Goal: Find specific page/section: Find specific page/section

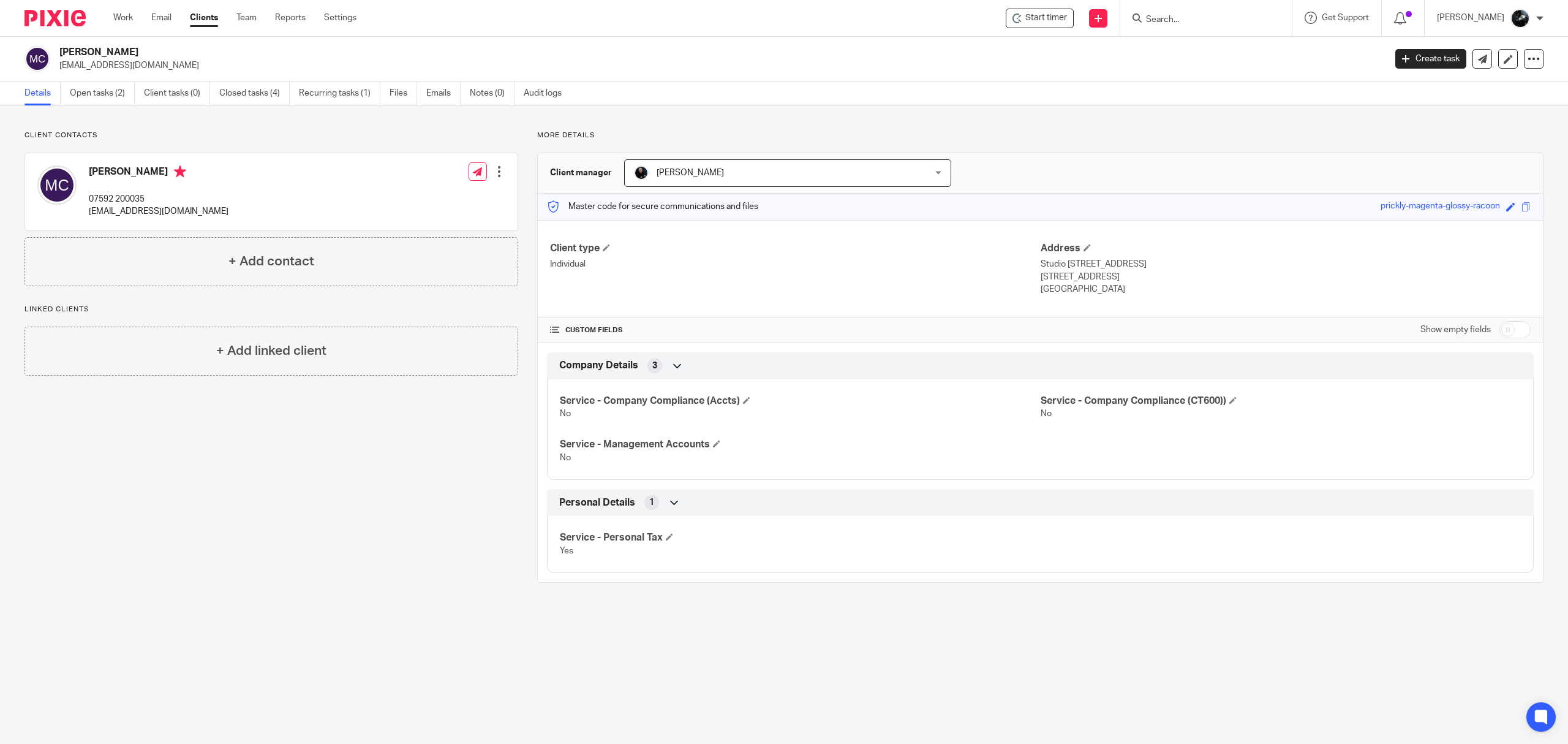
click at [1187, 23] on input "Search" at bounding box center [1199, 20] width 110 height 11
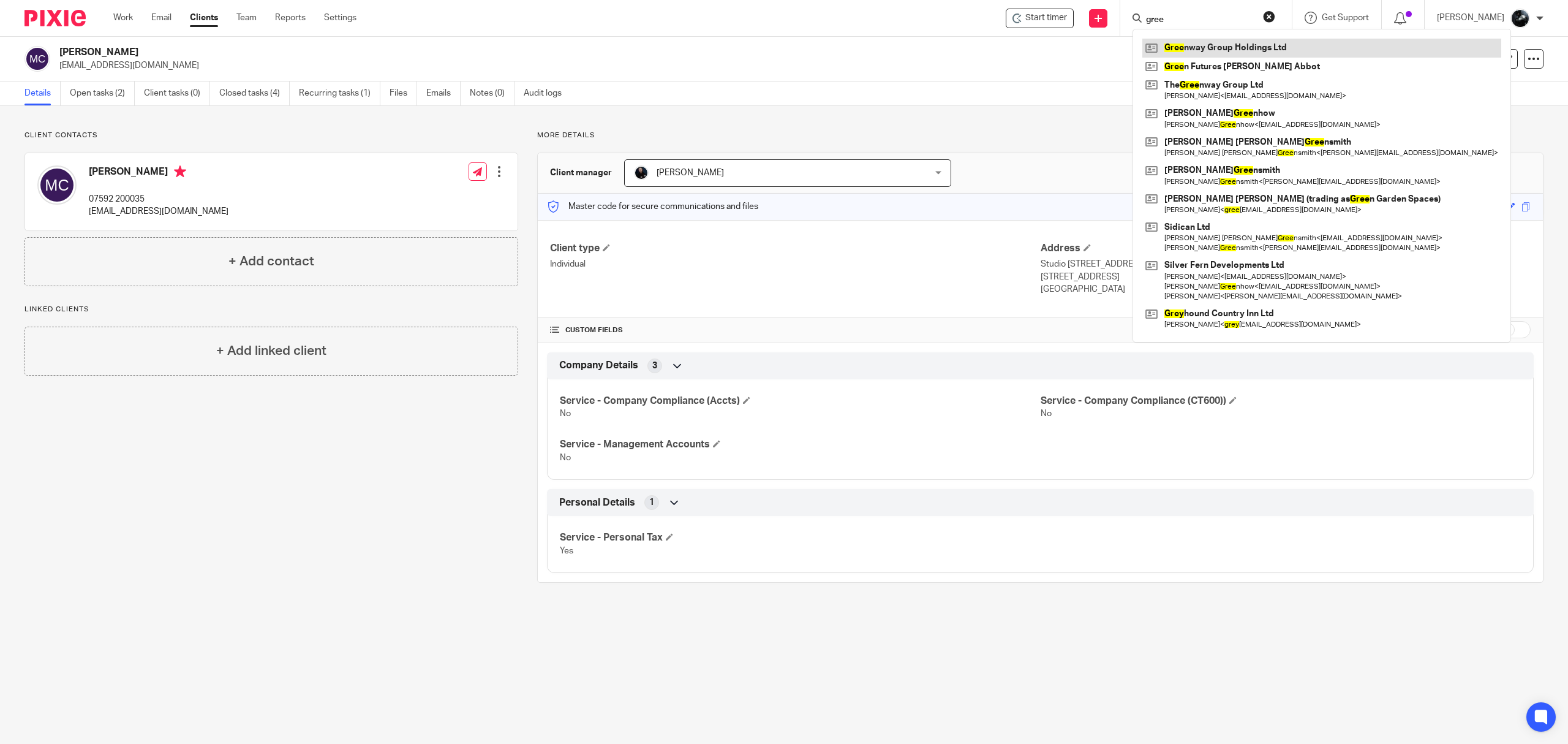
type input "gree"
click at [1219, 55] on link at bounding box center [1321, 48] width 359 height 19
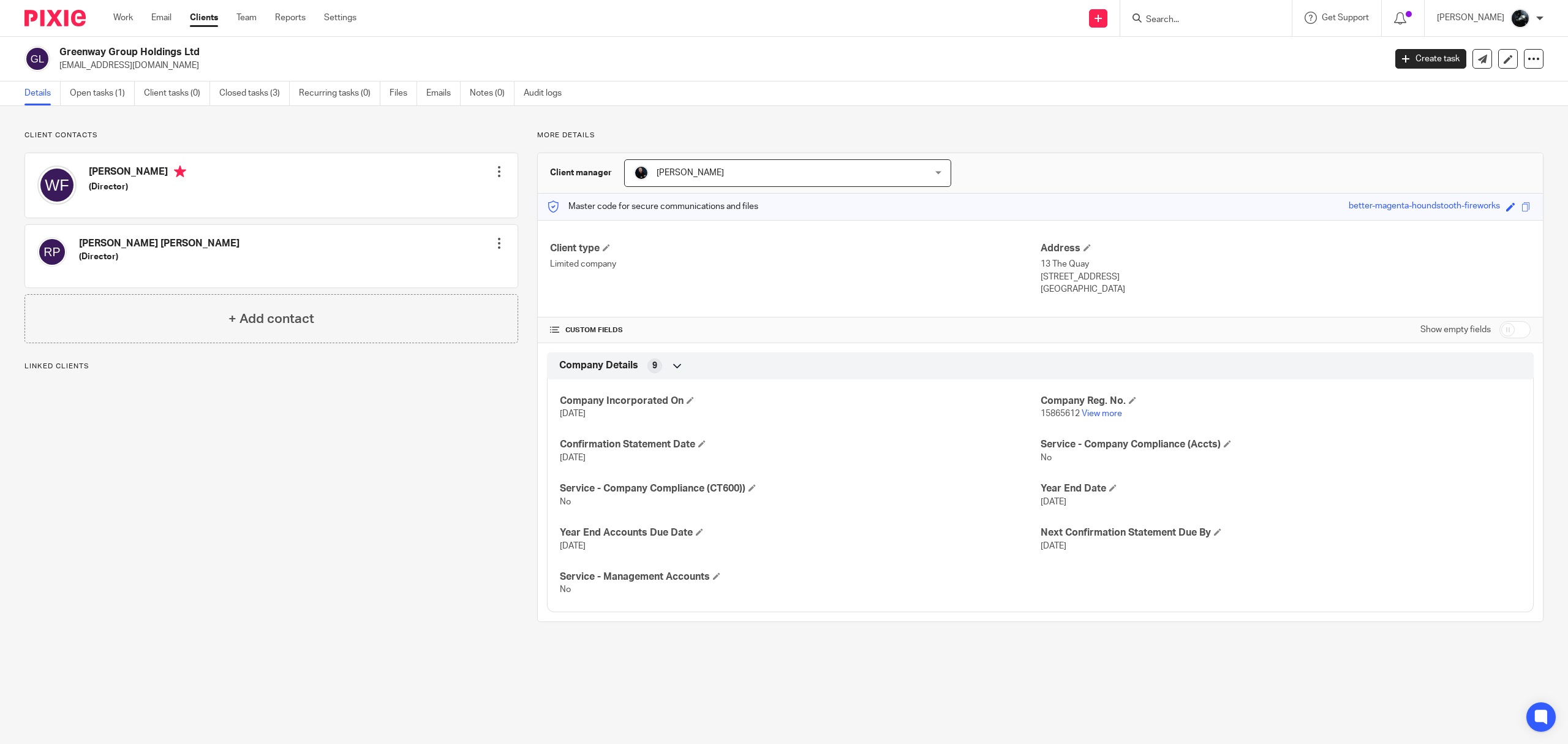
click at [407, 94] on link "Files" at bounding box center [403, 93] width 27 height 24
